Goal: Contribute content: Contribute content

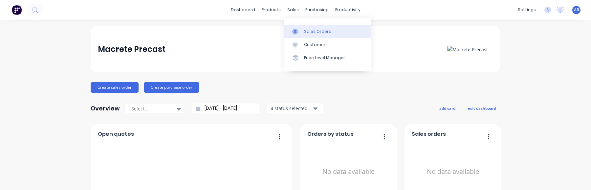
click at [313, 32] on div "Sales Orders" at bounding box center [317, 32] width 27 height 6
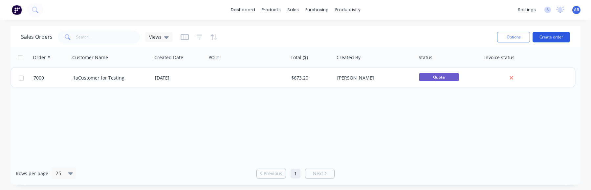
click at [557, 41] on button "Create order" at bounding box center [551, 37] width 37 height 11
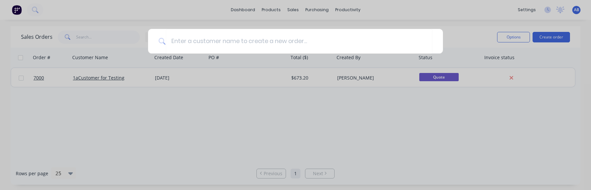
click at [340, 75] on div at bounding box center [295, 95] width 591 height 190
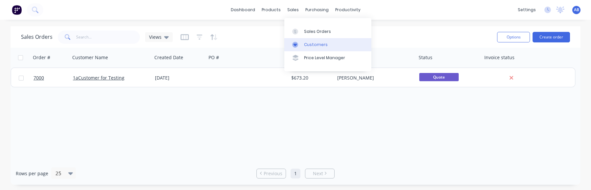
click at [313, 42] on div "Customers" at bounding box center [316, 45] width 24 height 6
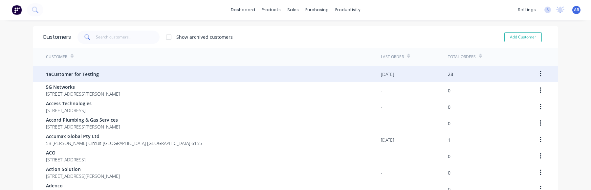
click at [173, 71] on div "1aCustomer for Testing" at bounding box center [213, 74] width 335 height 16
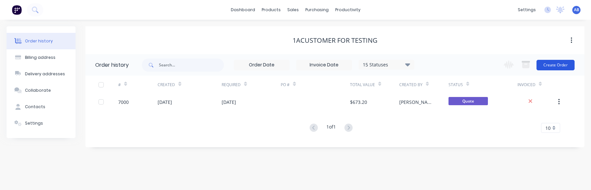
click at [555, 68] on button "Create Order" at bounding box center [556, 65] width 38 height 11
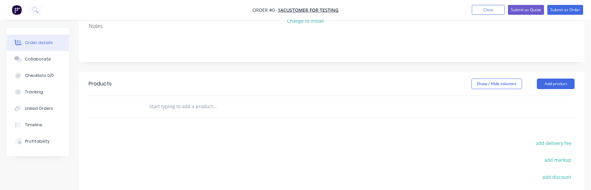
scroll to position [89, 0]
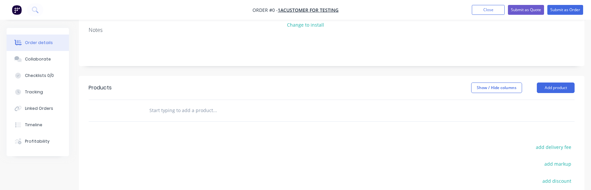
click at [215, 113] on input "text" at bounding box center [214, 110] width 131 height 13
type input "MAC-TESTING"
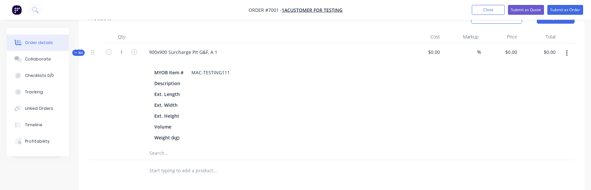
scroll to position [158, 0]
click at [572, 54] on button "button" at bounding box center [567, 54] width 15 height 12
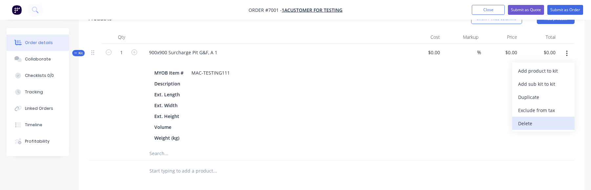
click at [529, 119] on div "Delete" at bounding box center [543, 124] width 51 height 10
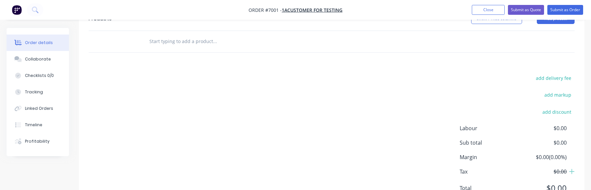
click at [408, 94] on div "add delivery fee add markup add discount Labour $0.00 Sub total $0.00 Margin $0…" at bounding box center [332, 137] width 486 height 127
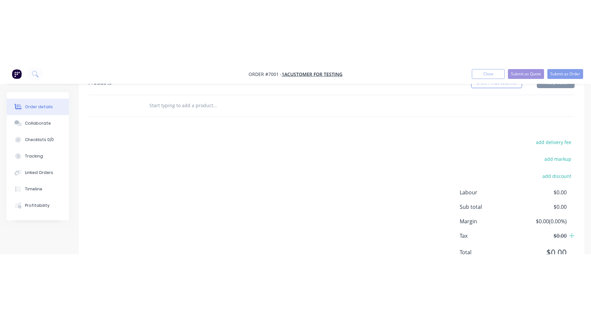
scroll to position [0, 0]
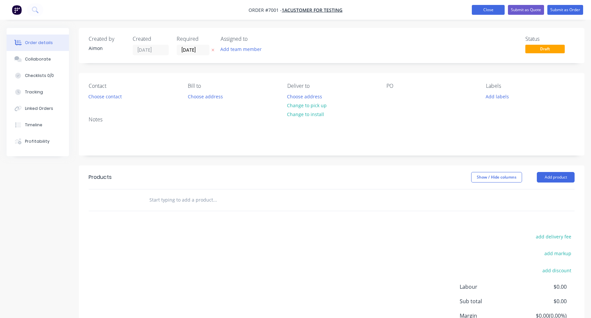
click at [489, 12] on button "Close" at bounding box center [488, 10] width 33 height 10
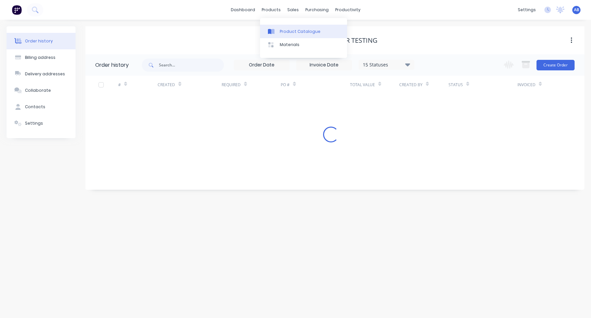
click at [285, 30] on div "Product Catalogue" at bounding box center [300, 32] width 41 height 6
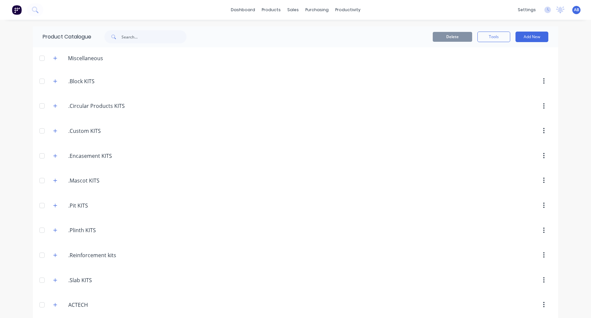
click at [51, 80] on span at bounding box center [55, 81] width 8 height 8
click at [59, 82] on button "button" at bounding box center [55, 81] width 8 height 8
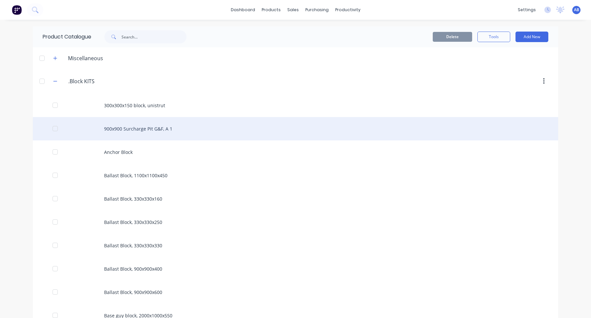
click at [181, 131] on div "900x900 Surcharge Pit G&F, A 1" at bounding box center [296, 128] width 526 height 23
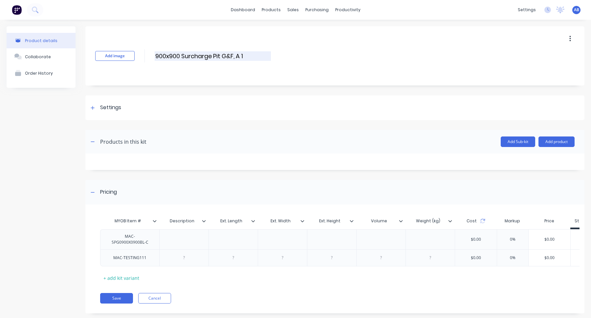
click at [261, 57] on input "900x900 Surcharge Pit G&F, A 1" at bounding box center [213, 56] width 116 height 10
type input "900x900 Surcharge Pit G&F, A"
click at [263, 75] on div "Add image 900x900 Surcharge Pit G&F, A 900x900 Surcharge Pit G&F, A Enter kit n…" at bounding box center [334, 55] width 499 height 59
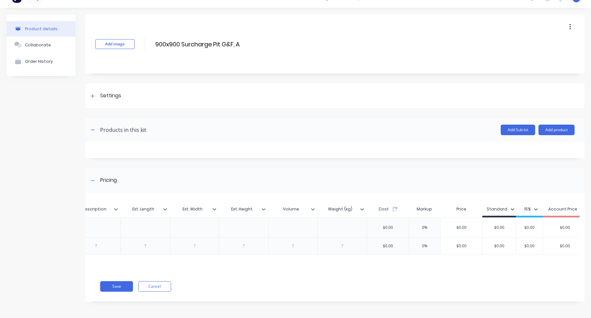
scroll to position [0, 95]
type input "$0.00"
click at [561, 245] on input "$0.00" at bounding box center [558, 246] width 44 height 6
click at [452, 246] on input "$0.00" at bounding box center [455, 246] width 42 height 6
type input "$100.00"
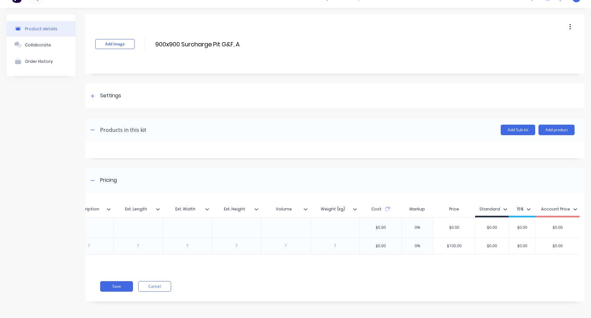
click at [475, 260] on div "MYOB Item # Description Ext. Length Ext. Width Ext. Height Volume Weight (kg) C…" at bounding box center [332, 235] width 494 height 72
click at [559, 248] on input "$0.00" at bounding box center [558, 246] width 44 height 6
type input "$100.00"
click at [517, 263] on div "MYOB Item # Description Ext. Length Ext. Width Ext. Height Volume Weight (kg) C…" at bounding box center [332, 235] width 494 height 72
click at [121, 286] on button "Save" at bounding box center [116, 286] width 33 height 11
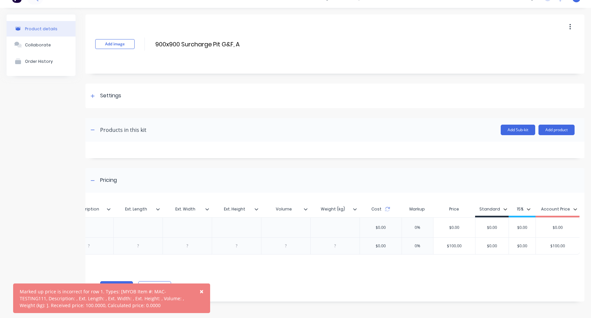
type input "0%"
click at [416, 246] on input "0%" at bounding box center [417, 246] width 33 height 6
click at [382, 247] on div "$0.00" at bounding box center [381, 246] width 21 height 16
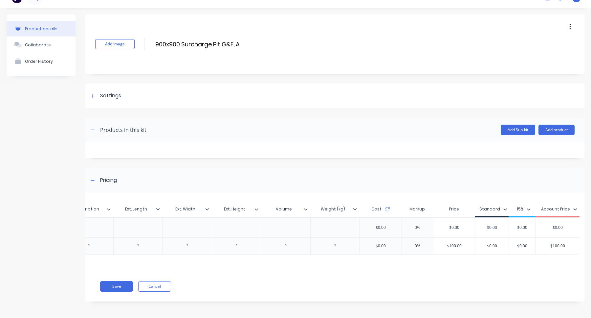
click at [458, 246] on input "$100.00" at bounding box center [455, 246] width 42 height 6
click at [555, 247] on input "$100.00" at bounding box center [558, 246] width 44 height 6
type input "$0.00"
click at [555, 228] on input "$0.00" at bounding box center [558, 227] width 44 height 6
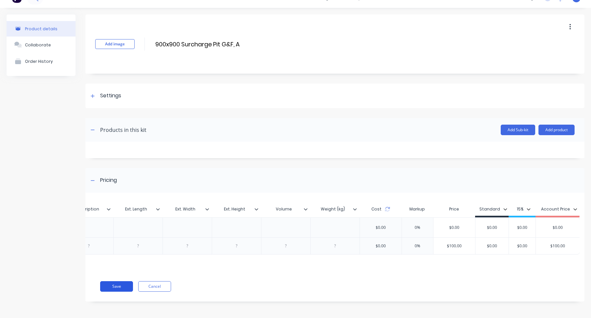
click at [121, 285] on button "Save" at bounding box center [116, 286] width 33 height 11
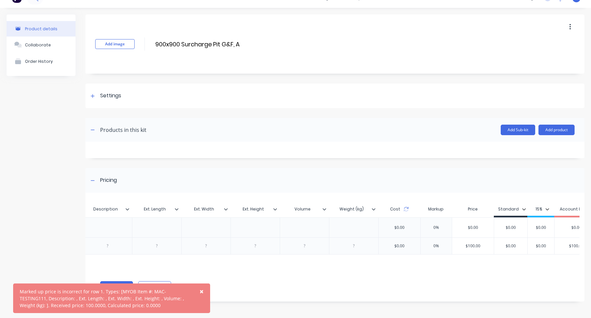
scroll to position [0, 0]
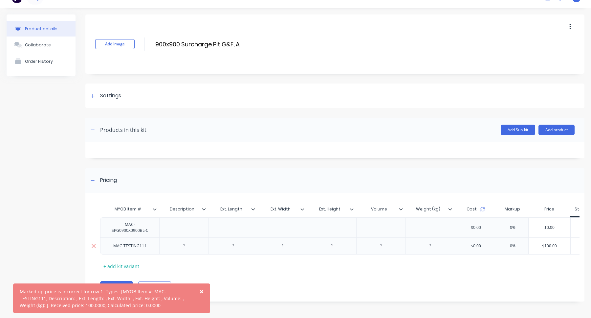
click at [233, 248] on div at bounding box center [233, 245] width 33 height 9
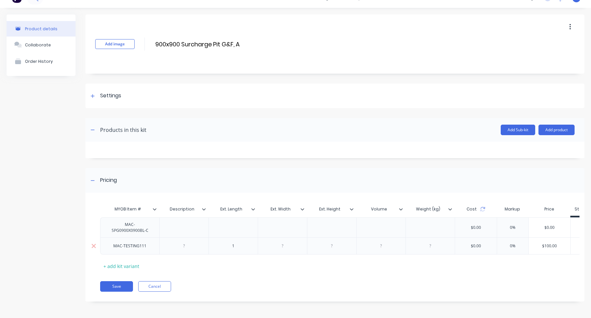
click at [284, 249] on div at bounding box center [282, 245] width 33 height 9
click at [336, 247] on div at bounding box center [332, 245] width 33 height 9
click at [384, 246] on div at bounding box center [381, 245] width 33 height 9
click at [430, 248] on div at bounding box center [430, 245] width 33 height 9
click at [461, 274] on div "MYOB Item # Description Ext. Length Ext. Width Ext. Height Volume Weight (kg) C…" at bounding box center [334, 250] width 499 height 102
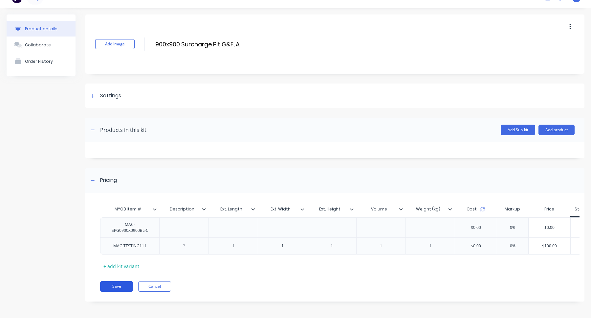
click at [119, 287] on button "Save" at bounding box center [116, 286] width 33 height 11
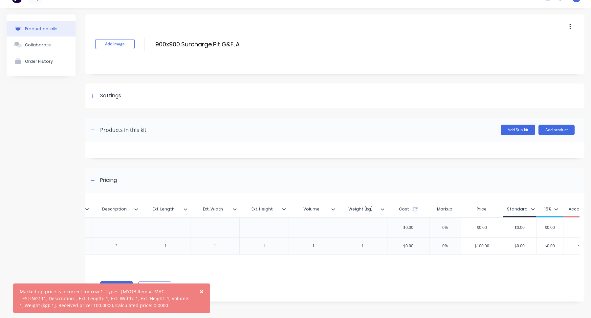
scroll to position [0, 95]
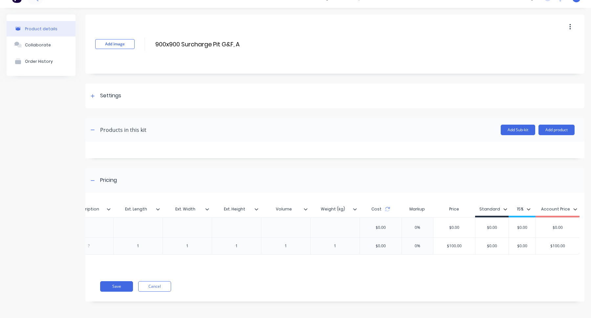
click at [377, 247] on div "$0.00" at bounding box center [381, 246] width 21 height 16
click at [380, 247] on div "$0.00" at bounding box center [381, 246] width 21 height 16
click at [416, 247] on input "0%" at bounding box center [417, 246] width 33 height 6
type input "$0.00"
click at [521, 248] on input "$0.00" at bounding box center [522, 246] width 33 height 6
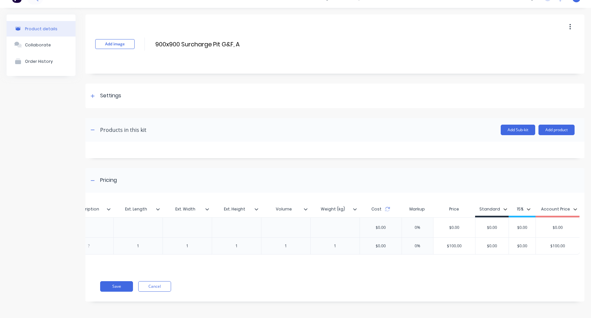
click at [552, 247] on input "$100.00" at bounding box center [558, 246] width 44 height 6
type input "$"
type input "0"
click at [523, 285] on div "Save Cancel" at bounding box center [342, 286] width 485 height 11
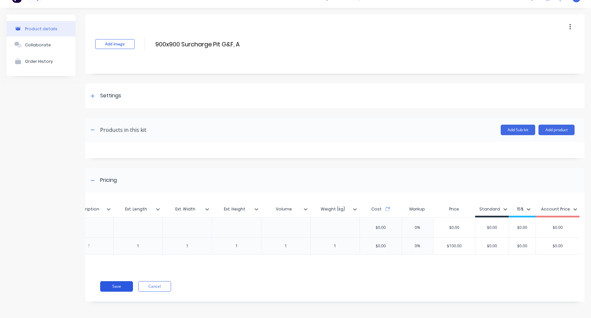
click at [120, 286] on button "Save" at bounding box center [116, 286] width 33 height 11
click at [498, 247] on input "$0.00" at bounding box center [492, 246] width 33 height 6
type input "$100.00"
click at [524, 265] on div "MYOB Item # Description Ext. Length Ext. Width Ext. Height Volume Weight (kg) C…" at bounding box center [332, 235] width 494 height 72
click at [117, 286] on button "Save" at bounding box center [116, 286] width 33 height 11
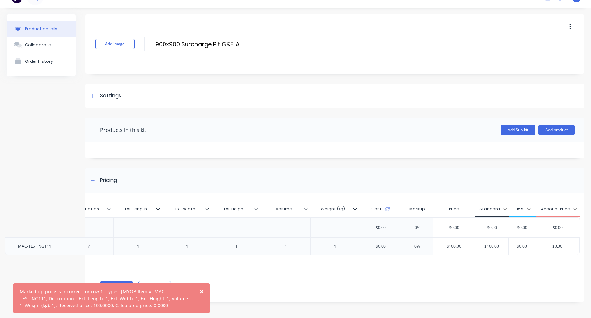
drag, startPoint x: 303, startPoint y: 247, endPoint x: 381, endPoint y: 247, distance: 78.2
click at [381, 247] on div "MAC-SPG0900X0900BL-C $0.00 0% $0.00 $0.00 $0.00 $0.00 $0.00 MAC-TESTING111 1 1 …" at bounding box center [237, 235] width 465 height 37
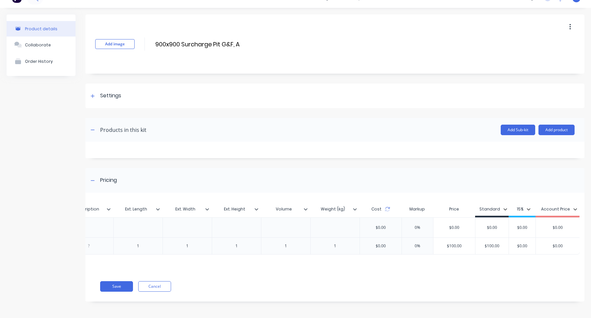
drag, startPoint x: 269, startPoint y: 214, endPoint x: 389, endPoint y: 214, distance: 119.9
click at [384, 214] on div "MYOB Item # Description Ext. Length Ext. Width Ext. Height Volume Weight (kg) C…" at bounding box center [292, 209] width 575 height 15
drag, startPoint x: 311, startPoint y: 200, endPoint x: 400, endPoint y: 195, distance: 89.2
click at [394, 195] on div "Pricing MYOB Item # Description Ext. Length Ext. Width Ext. Height Volume Weigh…" at bounding box center [334, 234] width 499 height 133
click at [163, 284] on button "Cancel" at bounding box center [154, 286] width 33 height 11
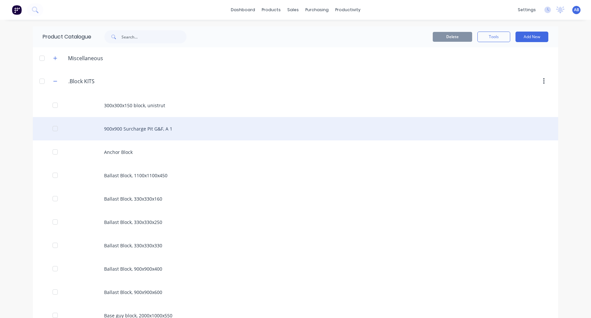
click at [131, 124] on div "900x900 Surcharge Pit G&F, A 1" at bounding box center [296, 128] width 526 height 23
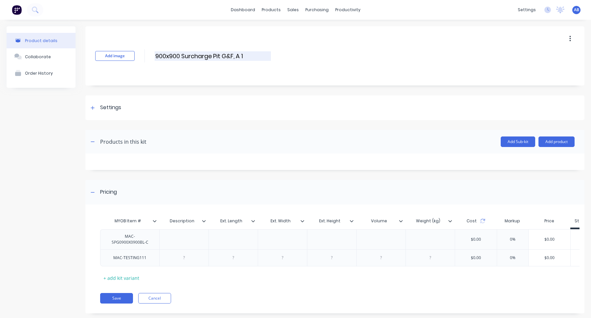
click at [252, 57] on input "900x900 Surcharge Pit G&F, A 1" at bounding box center [213, 56] width 116 height 10
type input "900x900 Surcharge Pit G&F, A"
click at [111, 297] on button "Save" at bounding box center [116, 298] width 33 height 11
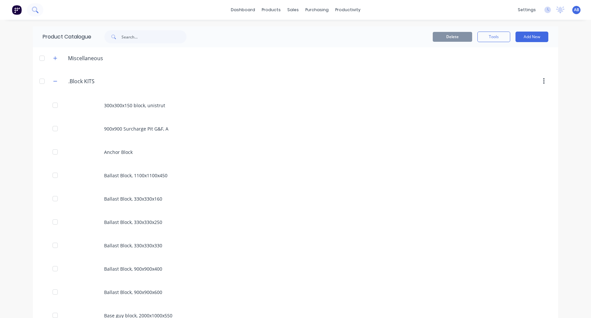
click at [39, 10] on button at bounding box center [35, 9] width 16 height 13
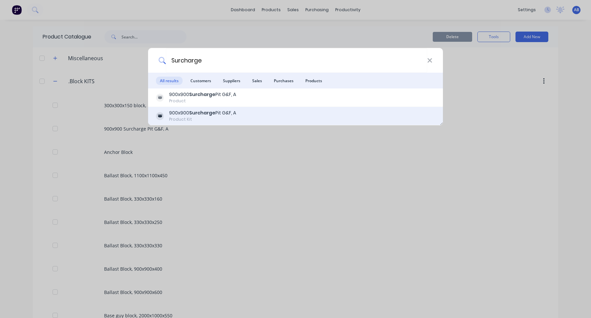
type input "Surcharge"
click at [243, 119] on div "900x900 Surcharge Pit G&F, A Product Kit" at bounding box center [295, 115] width 279 height 13
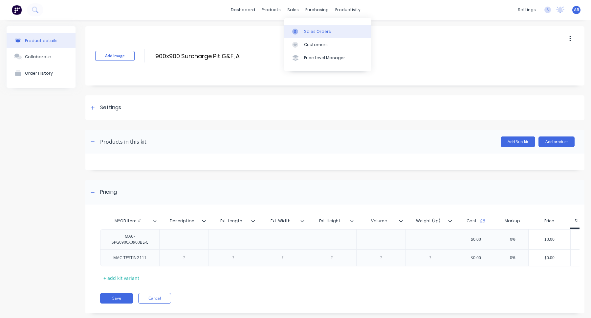
click at [308, 36] on link "Sales Orders" at bounding box center [328, 31] width 87 height 13
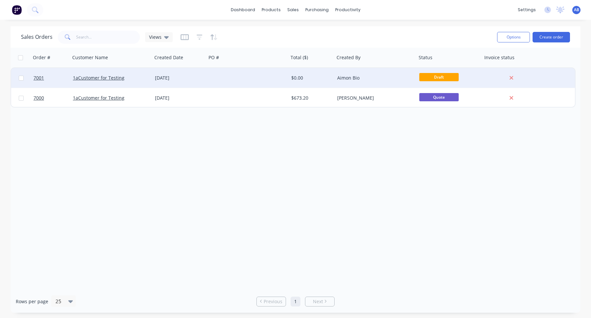
click at [118, 86] on div "1aCustomer for Testing" at bounding box center [111, 78] width 82 height 20
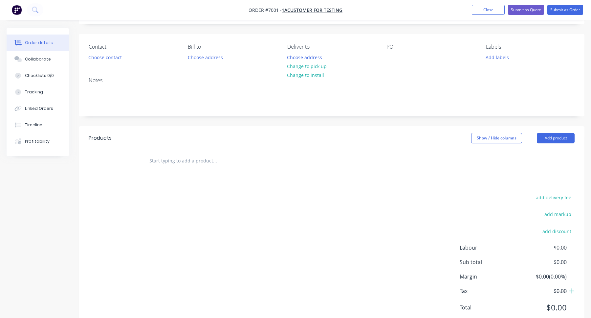
scroll to position [61, 0]
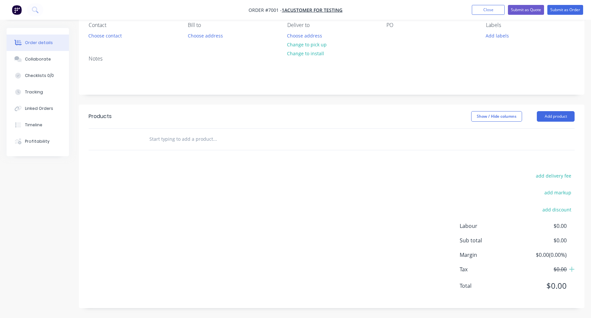
click at [171, 138] on input "text" at bounding box center [214, 138] width 131 height 13
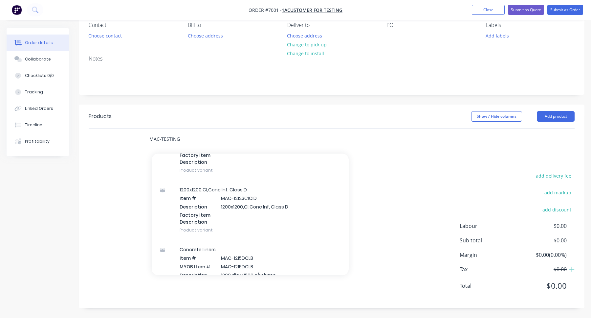
scroll to position [0, 0]
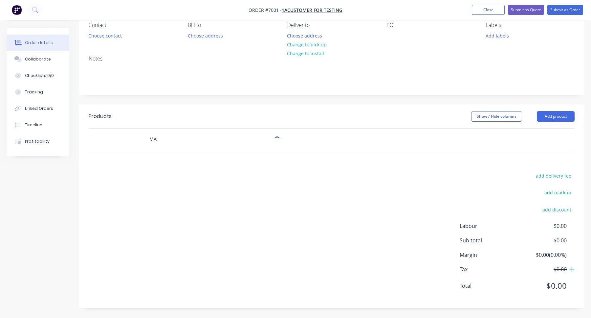
type input "M"
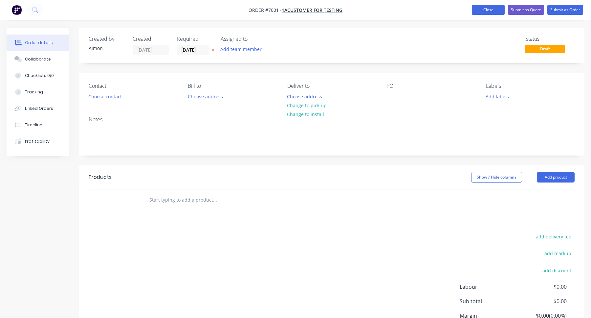
click at [478, 6] on button "Close" at bounding box center [488, 10] width 33 height 10
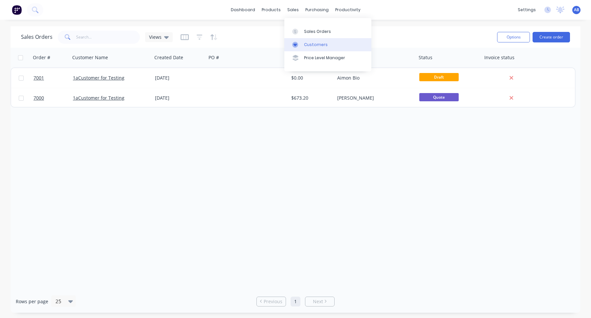
click at [317, 41] on link "Customers" at bounding box center [328, 44] width 87 height 13
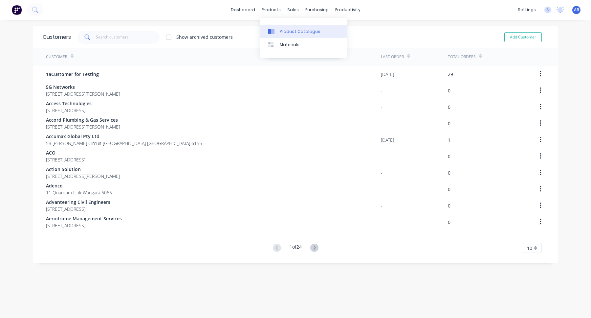
click at [282, 34] on div "Product Catalogue" at bounding box center [300, 32] width 41 height 6
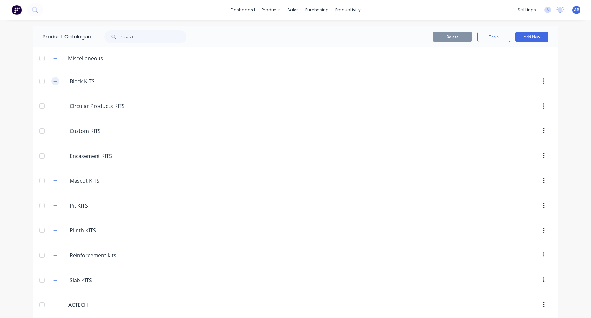
click at [54, 79] on icon "button" at bounding box center [55, 81] width 4 height 5
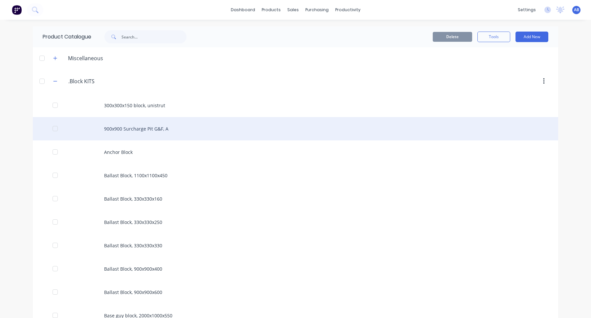
click at [172, 130] on div "900x900 Surcharge Pit G&F, A" at bounding box center [296, 128] width 526 height 23
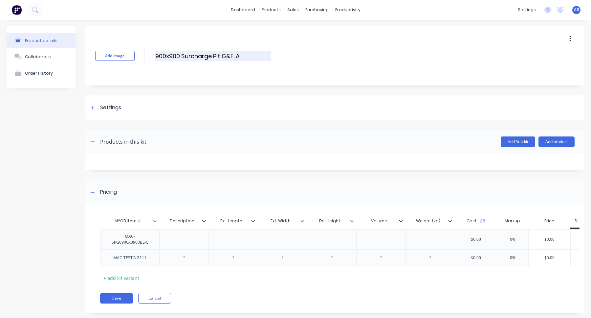
click at [247, 59] on input "900x900 Surcharge Pit G&F, A" at bounding box center [213, 56] width 116 height 10
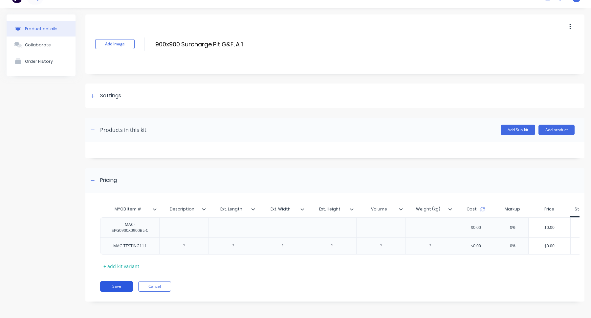
type input "900x900 Surcharge Pit G&F, A 1"
click at [128, 289] on button "Save" at bounding box center [116, 286] width 33 height 11
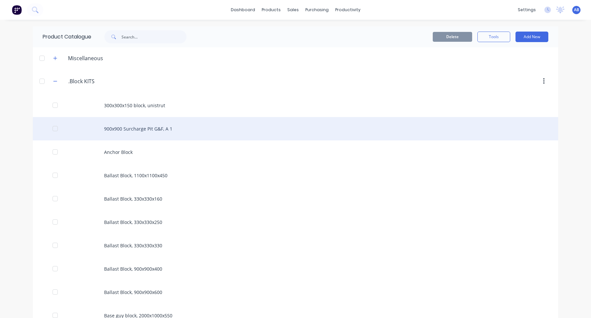
click at [166, 132] on div "900x900 Surcharge Pit G&F, A 1" at bounding box center [296, 128] width 526 height 23
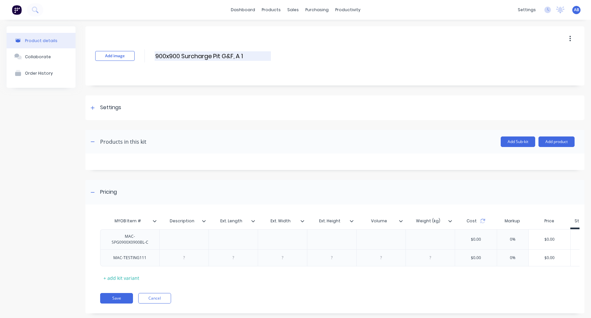
click at [251, 58] on input "900x900 Surcharge Pit G&F, A 1" at bounding box center [213, 56] width 116 height 10
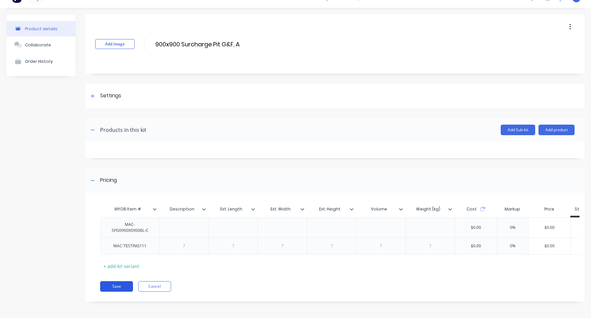
type input "900x900 Surcharge Pit G&F, A"
click at [122, 288] on button "Save" at bounding box center [116, 286] width 33 height 11
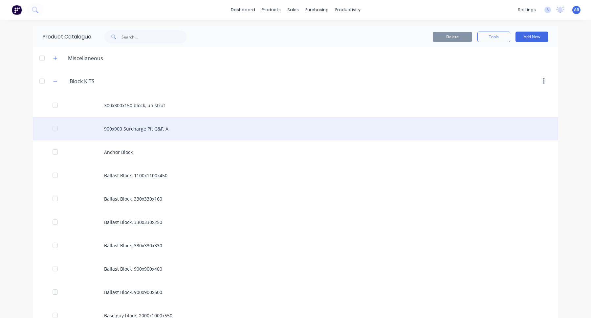
click at [169, 123] on div "900x900 Surcharge Pit G&F, A" at bounding box center [296, 128] width 526 height 23
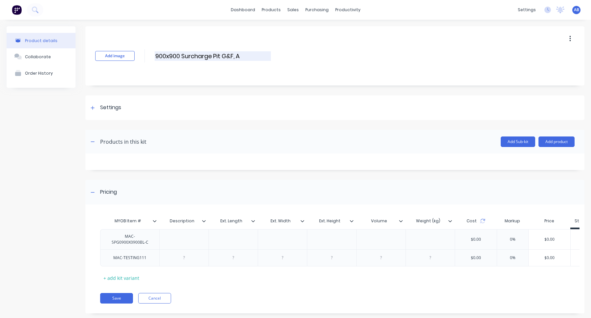
click at [262, 55] on input "900x900 Surcharge Pit G&F, A" at bounding box center [213, 56] width 116 height 10
type input "900x900 Surcharge Pit G&F, A 1"
click at [121, 303] on button "Save" at bounding box center [116, 298] width 33 height 11
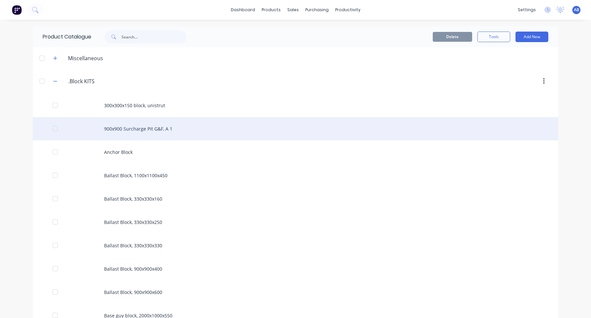
click at [202, 134] on div "900x900 Surcharge Pit G&F, A 1" at bounding box center [296, 128] width 526 height 23
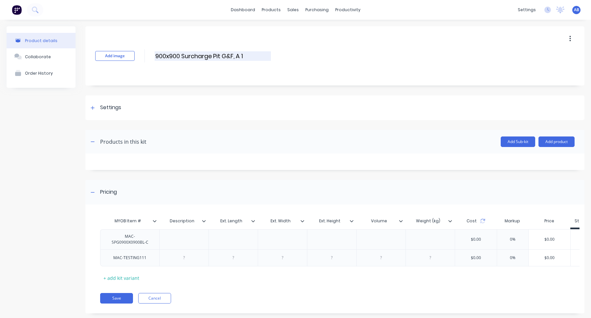
click at [252, 56] on input "900x900 Surcharge Pit G&F, A 1" at bounding box center [213, 56] width 116 height 10
type input "900x900 Surcharge Pit G&F, A 111"
click at [124, 294] on button "Save" at bounding box center [116, 298] width 33 height 11
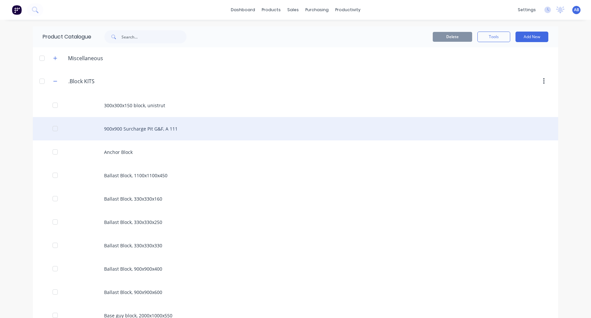
click at [193, 127] on div "900x900 Surcharge Pit G&F, A 111" at bounding box center [296, 128] width 526 height 23
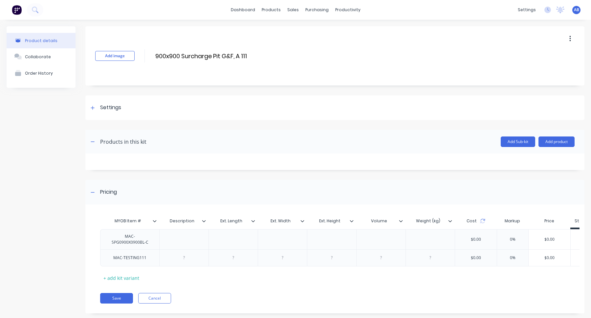
scroll to position [12, 0]
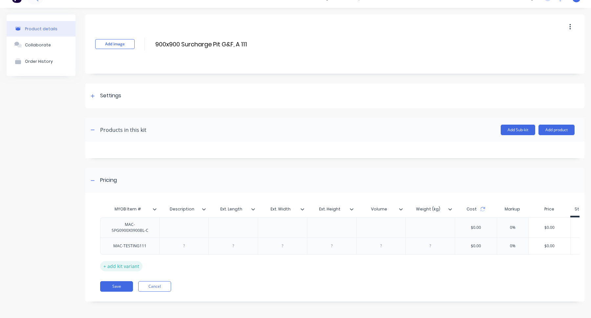
click at [126, 270] on div "+ add kit variant" at bounding box center [121, 266] width 42 height 10
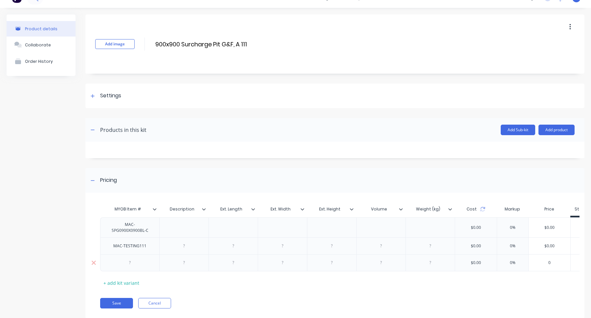
click at [131, 263] on div at bounding box center [130, 262] width 33 height 9
click at [119, 302] on button "Save" at bounding box center [116, 303] width 33 height 11
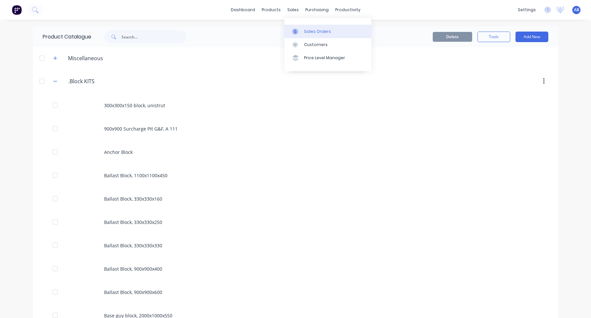
click at [305, 30] on div "Sales Orders" at bounding box center [317, 32] width 27 height 6
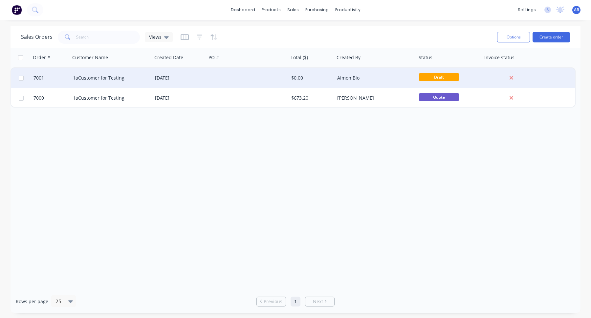
click at [255, 77] on div at bounding box center [248, 78] width 82 height 20
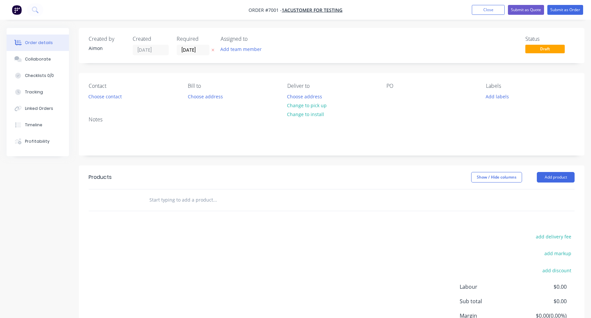
click at [204, 197] on input "text" at bounding box center [214, 199] width 131 height 13
type input "MAC-TESTING"
click at [484, 12] on button "Close" at bounding box center [488, 10] width 33 height 10
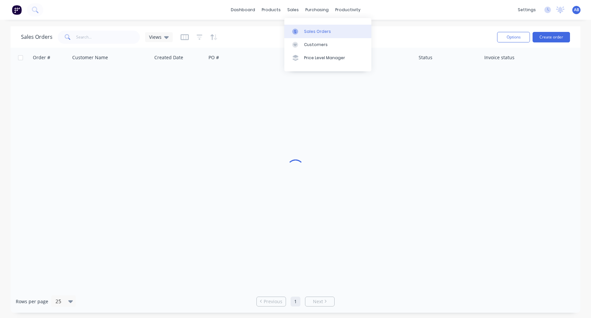
click at [301, 34] on link "Sales Orders" at bounding box center [328, 31] width 87 height 13
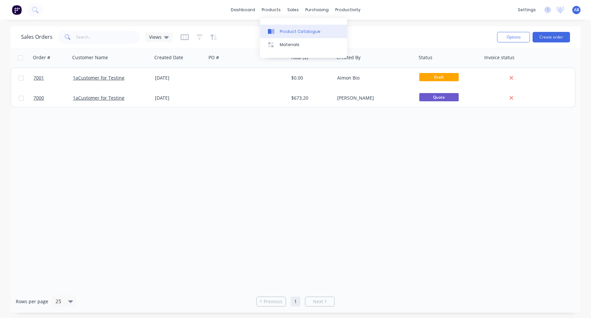
click at [282, 26] on link "Product Catalogue" at bounding box center [303, 31] width 87 height 13
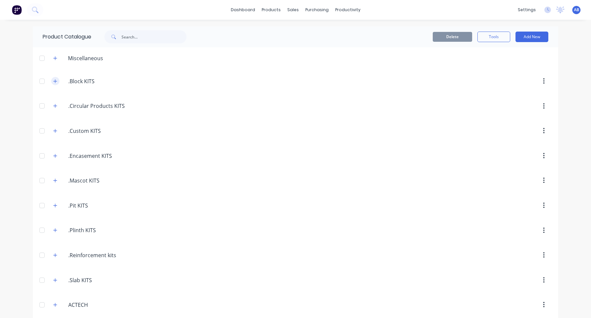
click at [57, 79] on icon "button" at bounding box center [55, 81] width 4 height 5
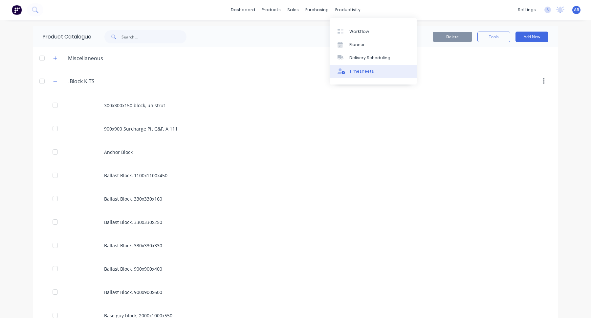
click at [359, 76] on link "Timesheets" at bounding box center [373, 71] width 87 height 13
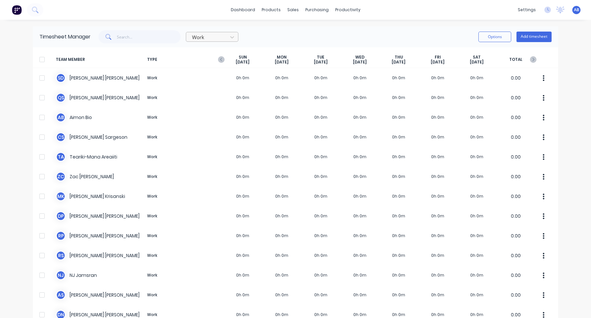
click at [209, 40] on div at bounding box center [208, 37] width 33 height 8
click at [209, 62] on div "Attendance" at bounding box center [212, 64] width 53 height 12
click at [212, 37] on div at bounding box center [208, 37] width 33 height 8
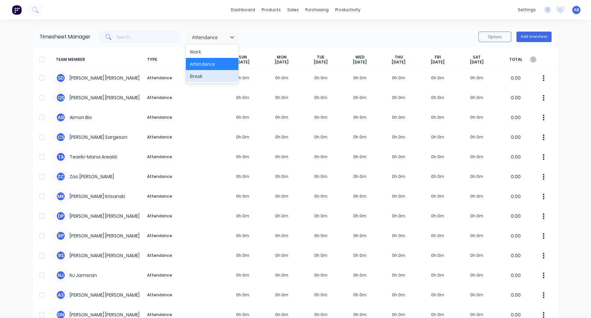
click at [212, 77] on div "Break" at bounding box center [212, 76] width 53 height 12
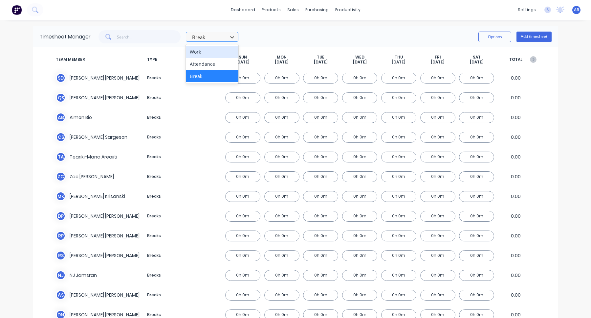
click at [217, 38] on div at bounding box center [208, 37] width 33 height 8
click at [217, 52] on div "Work" at bounding box center [212, 52] width 53 height 12
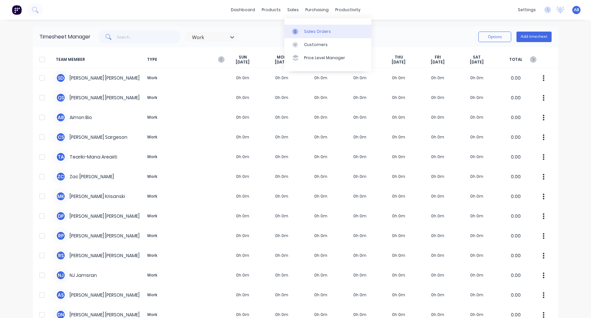
click at [303, 29] on link "Sales Orders" at bounding box center [328, 31] width 87 height 13
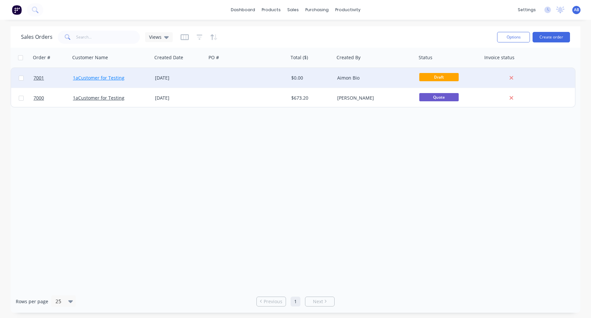
click at [109, 78] on link "1aCustomer for Testing" at bounding box center [99, 78] width 52 height 6
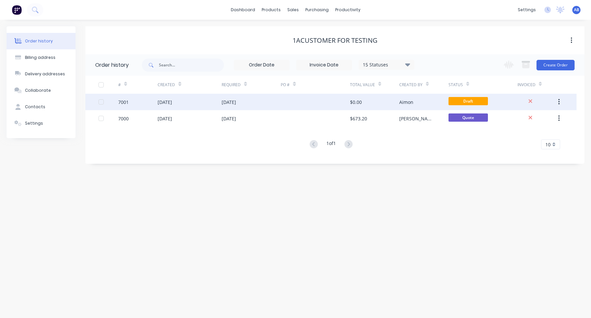
click at [217, 103] on div "[DATE]" at bounding box center [190, 102] width 64 height 16
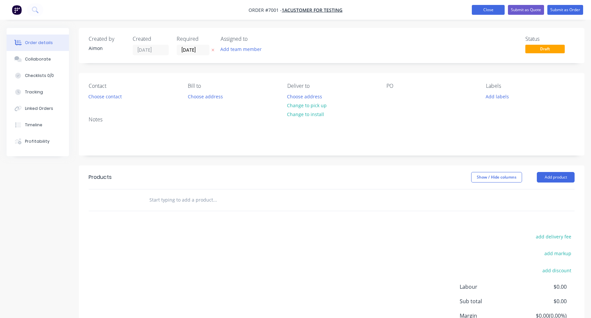
click at [483, 11] on button "Close" at bounding box center [488, 10] width 33 height 10
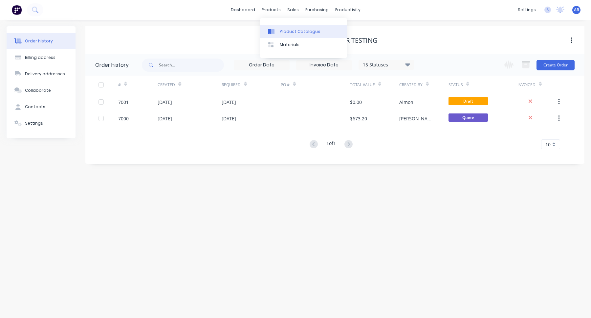
click at [287, 32] on div "Product Catalogue" at bounding box center [300, 32] width 41 height 6
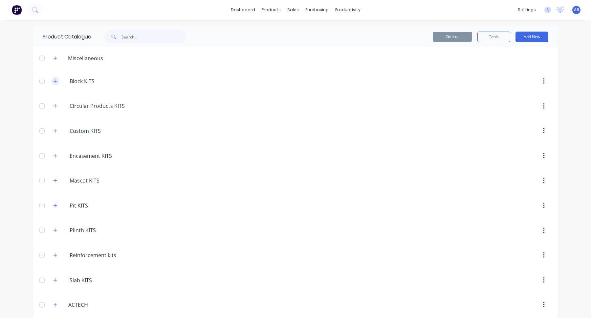
click at [54, 83] on icon "button" at bounding box center [55, 81] width 4 height 5
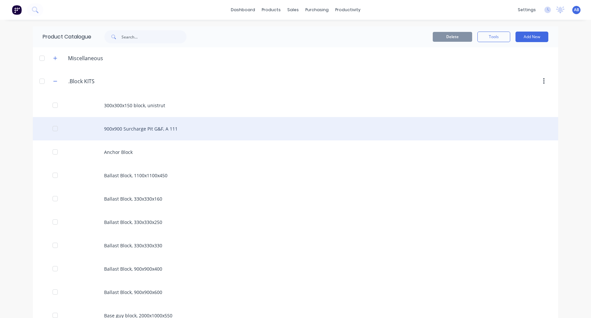
click at [212, 125] on div "900x900 Surcharge Pit G&F, A 111" at bounding box center [296, 128] width 526 height 23
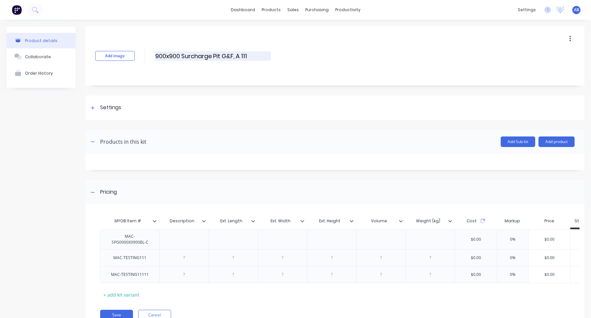
click at [242, 58] on input "900x900 Surcharge Pit G&F, A 111" at bounding box center [213, 56] width 116 height 10
type input "900x900 Surcharge Pit G&F, A"
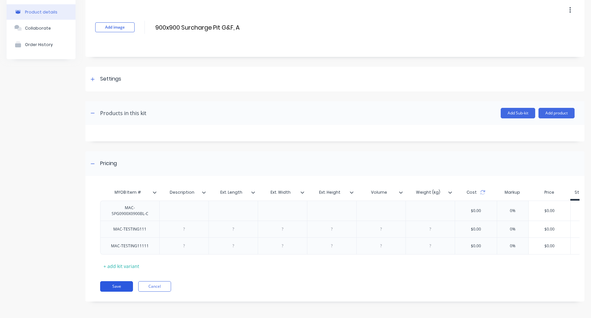
click at [123, 284] on button "Save" at bounding box center [116, 286] width 33 height 11
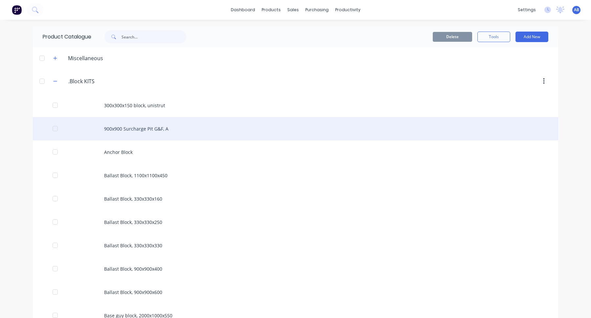
click at [187, 126] on div "900x900 Surcharge Pit G&F, A" at bounding box center [296, 128] width 526 height 23
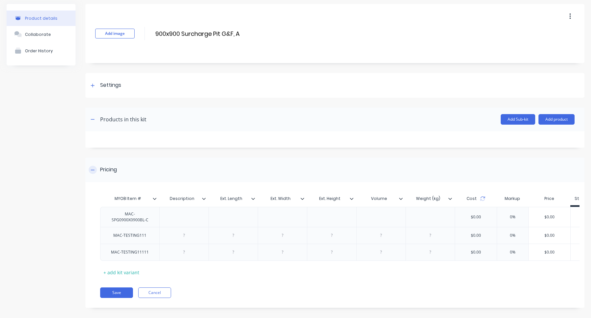
scroll to position [29, 0]
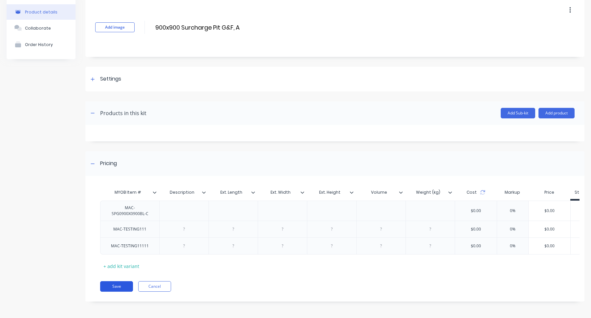
click at [123, 285] on button "Save" at bounding box center [116, 286] width 33 height 11
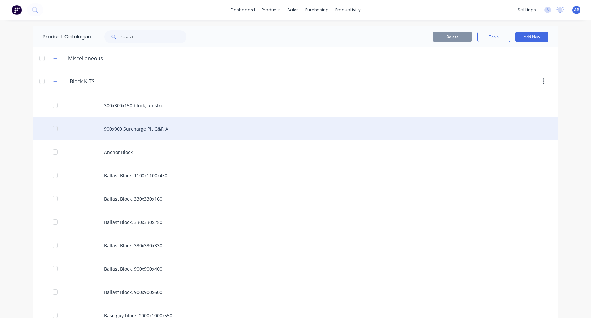
click at [224, 135] on div "900x900 Surcharge Pit G&F, A" at bounding box center [296, 128] width 526 height 23
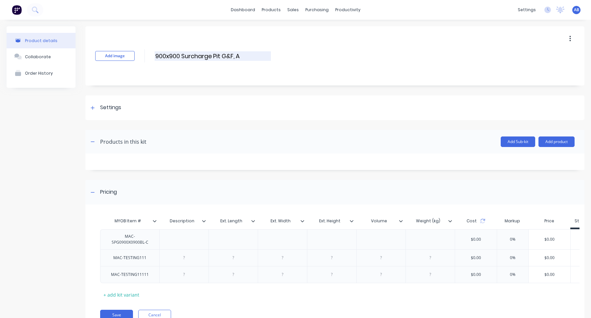
click at [246, 56] on input "900x900 Surcharge Pit G&F, A" at bounding box center [213, 56] width 116 height 10
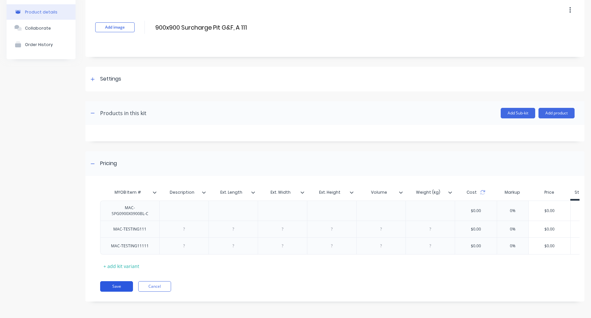
type input "900x900 Surcharge Pit G&F, A 111"
click at [123, 284] on button "Save" at bounding box center [116, 286] width 33 height 11
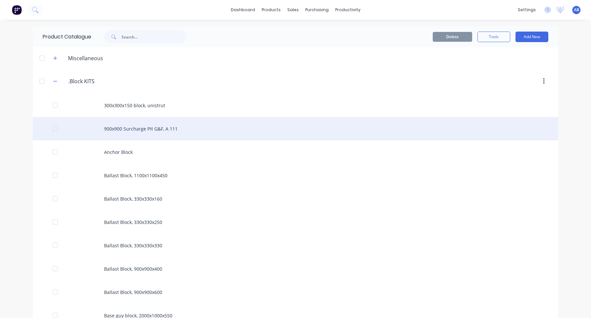
click at [237, 129] on div "900x900 Surcharge Pit G&F, A 111" at bounding box center [296, 128] width 526 height 23
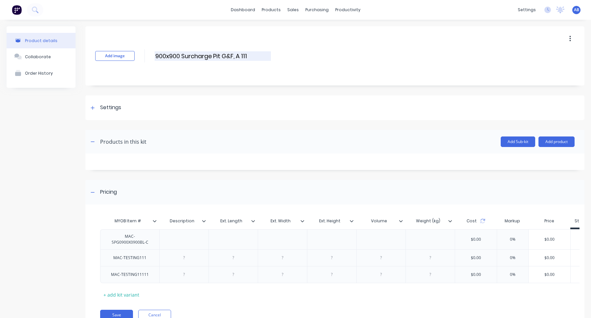
click at [242, 56] on input "900x900 Surcharge Pit G&F, A 111" at bounding box center [213, 56] width 116 height 10
type input "900x900 Surcharge Pit G&F, A"
click at [269, 87] on div "Add image 900x900 Surcharge Pit G&F, A 900x900 Surcharge Pit G&F, A Enter kit n…" at bounding box center [334, 182] width 499 height 313
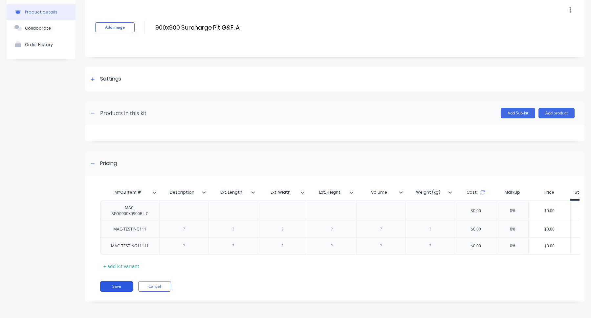
click at [124, 286] on button "Save" at bounding box center [116, 286] width 33 height 11
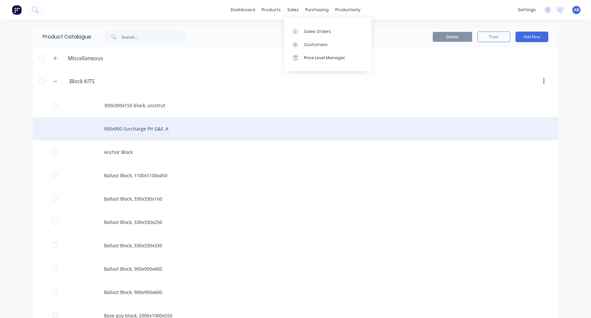
click at [187, 130] on div "900x900 Surcharge Pit G&F, A" at bounding box center [296, 128] width 526 height 23
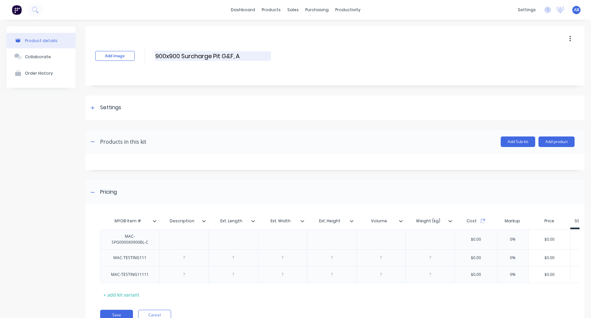
click at [263, 55] on input "900x900 Surcharge Pit G&F, A" at bounding box center [213, 56] width 116 height 10
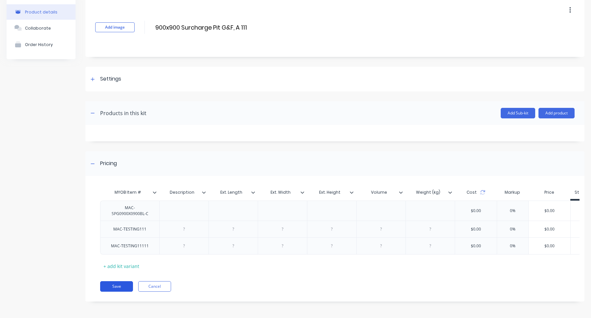
type input "900x900 Surcharge Pit G&F, A 111"
click at [123, 287] on button "Save" at bounding box center [116, 286] width 33 height 11
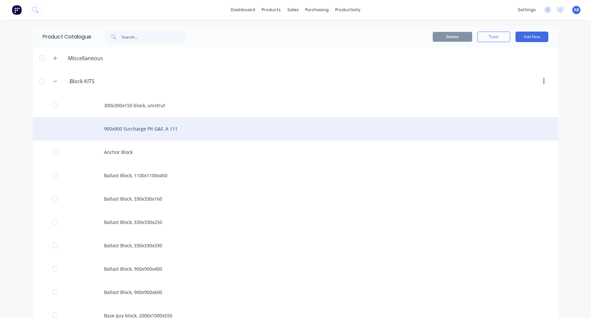
click at [221, 126] on div "900x900 Surcharge Pit G&F, A 111" at bounding box center [296, 128] width 526 height 23
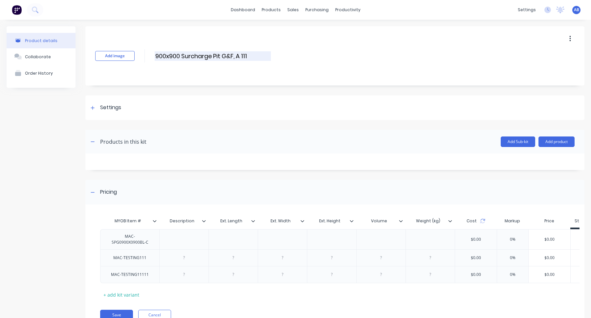
click at [244, 55] on input "900x900 Surcharge Pit G&F, A 111" at bounding box center [213, 56] width 116 height 10
click at [244, 57] on input "900x900 Surcharge Pit G&F, A 111" at bounding box center [213, 56] width 116 height 10
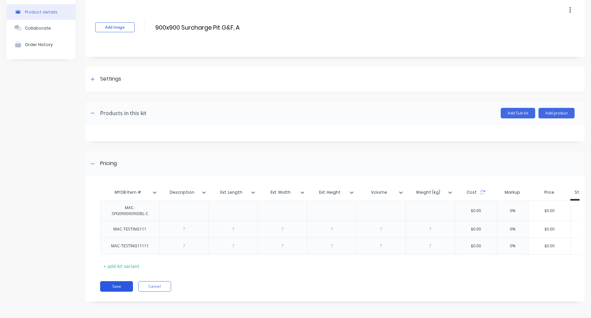
type input "900x900 Surcharge Pit G&F, A"
click at [120, 285] on button "Save" at bounding box center [116, 286] width 33 height 11
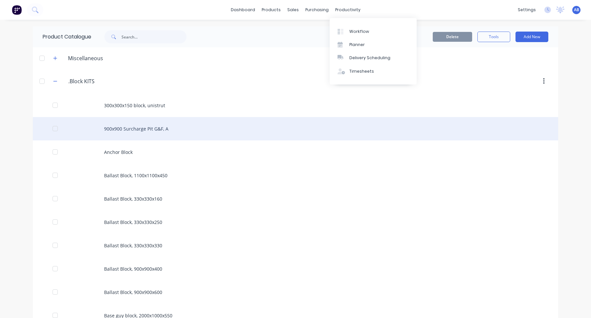
click at [174, 131] on div "900x900 Surcharge Pit G&F, A" at bounding box center [296, 128] width 526 height 23
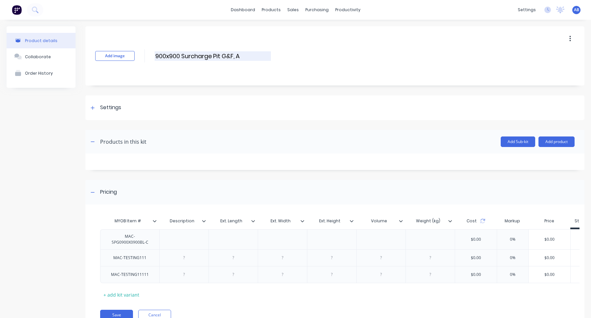
click at [246, 59] on input "900x900 Surcharge Pit G&F, A" at bounding box center [213, 56] width 116 height 10
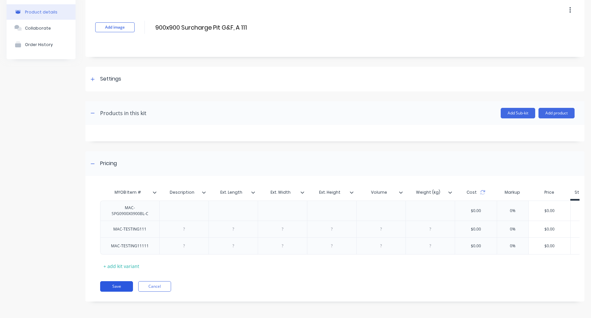
type input "900x900 Surcharge Pit G&F, A 111"
click at [119, 287] on button "Save" at bounding box center [116, 286] width 33 height 11
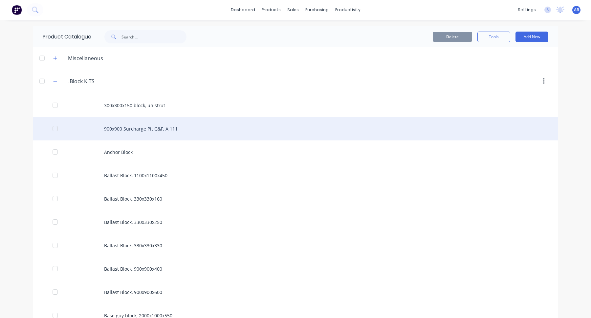
click at [199, 121] on div "900x900 Surcharge Pit G&F, A 111" at bounding box center [296, 128] width 526 height 23
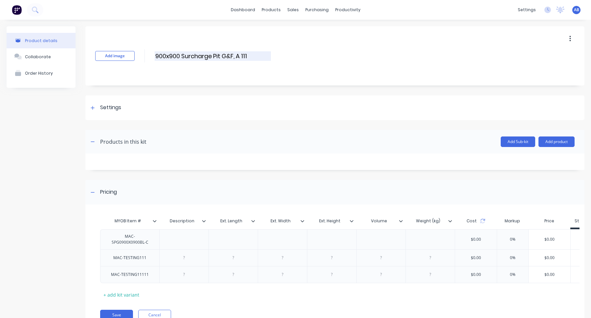
click at [243, 55] on input "900x900 Surcharge Pit G&F, A 111" at bounding box center [213, 56] width 116 height 10
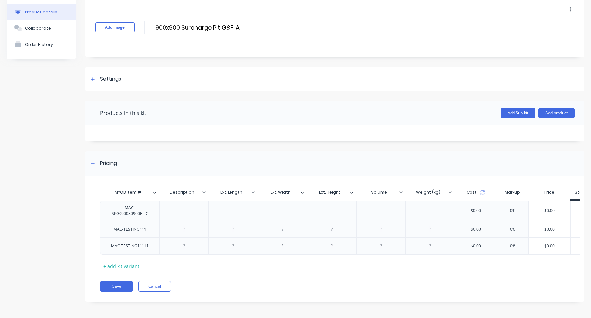
type input "900x900 Surcharge Pit G&F, A"
click at [122, 285] on button "Save" at bounding box center [116, 286] width 33 height 11
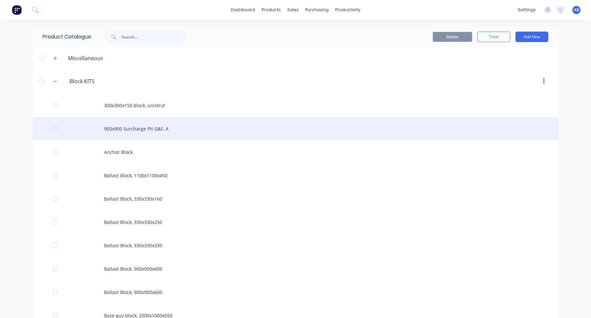
click at [223, 128] on div "900x900 Surcharge Pit G&F, A" at bounding box center [296, 128] width 526 height 23
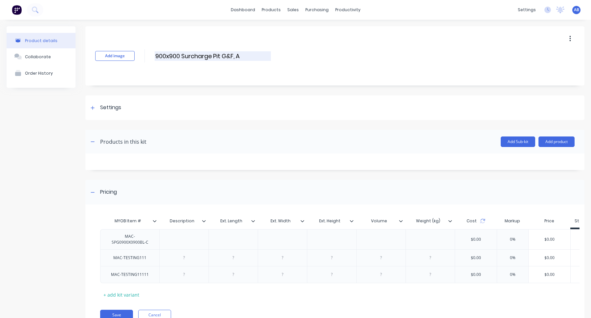
click at [257, 55] on input "900x900 Surcharge Pit G&F, A" at bounding box center [213, 56] width 116 height 10
type input "900x900 Surcharge Pit G&F, A 111"
click at [267, 89] on div "Add image 900x900 Surcharge Pit G&F, A 111 900x900 Surcharge Pit G&F, A 111 Ent…" at bounding box center [334, 182] width 499 height 313
click at [326, 81] on div "Add image 900x900 Surcharge Pit G&F, A 111 900x900 Surcharge Pit G&F, A 111 Ent…" at bounding box center [334, 55] width 499 height 59
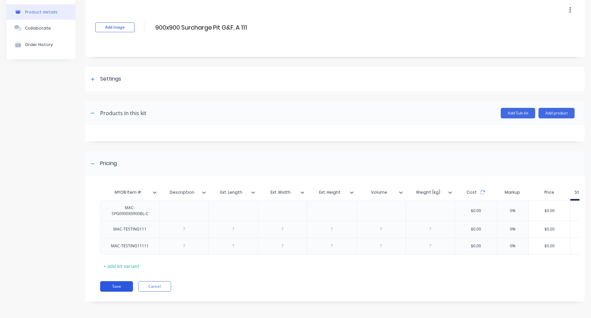
click at [125, 284] on button "Save" at bounding box center [116, 286] width 33 height 11
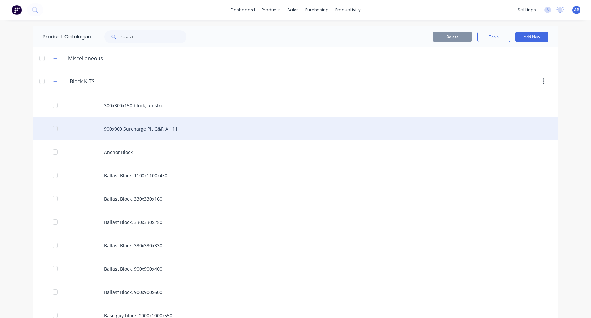
click at [204, 129] on div "900x900 Surcharge Pit G&F, A 111" at bounding box center [296, 128] width 526 height 23
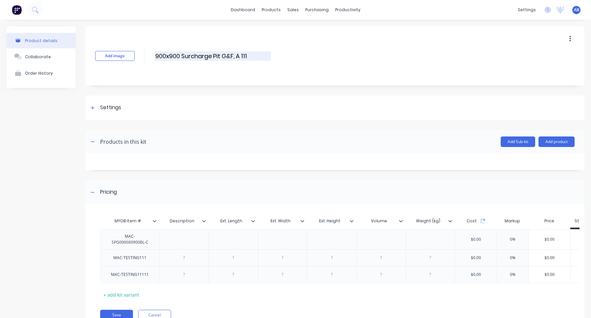
click at [245, 58] on input "900x900 Surcharge Pit G&F, A 111" at bounding box center [213, 56] width 116 height 10
type input "900x900 Surcharge Pit G&F, A"
click at [124, 314] on button "Save" at bounding box center [116, 314] width 33 height 11
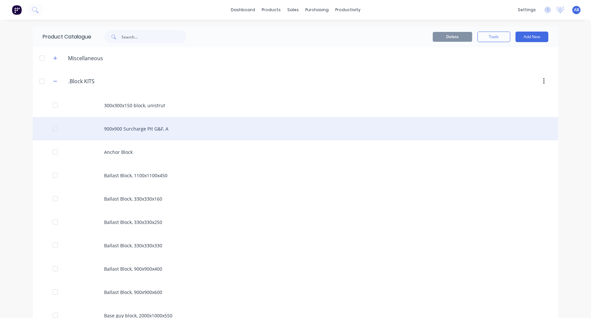
click at [228, 129] on div "900x900 Surcharge Pit G&F, A" at bounding box center [296, 128] width 526 height 23
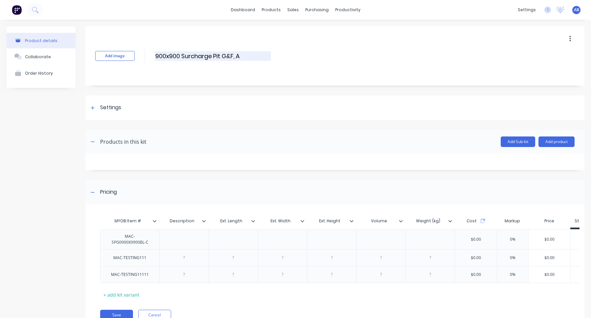
click at [253, 55] on input "900x900 Surcharge Pit G&F, A" at bounding box center [213, 56] width 116 height 10
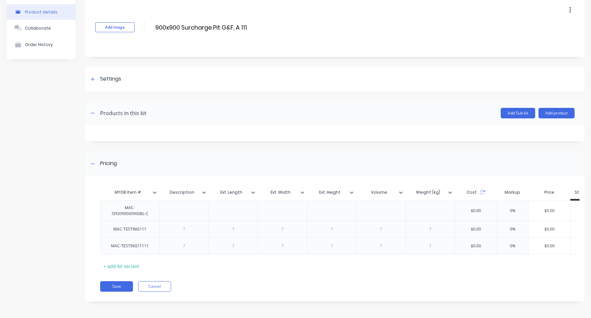
type input "900x900 Surcharge Pit G&F, A 111"
click at [121, 287] on button "Save" at bounding box center [116, 286] width 33 height 11
